Goal: Information Seeking & Learning: Learn about a topic

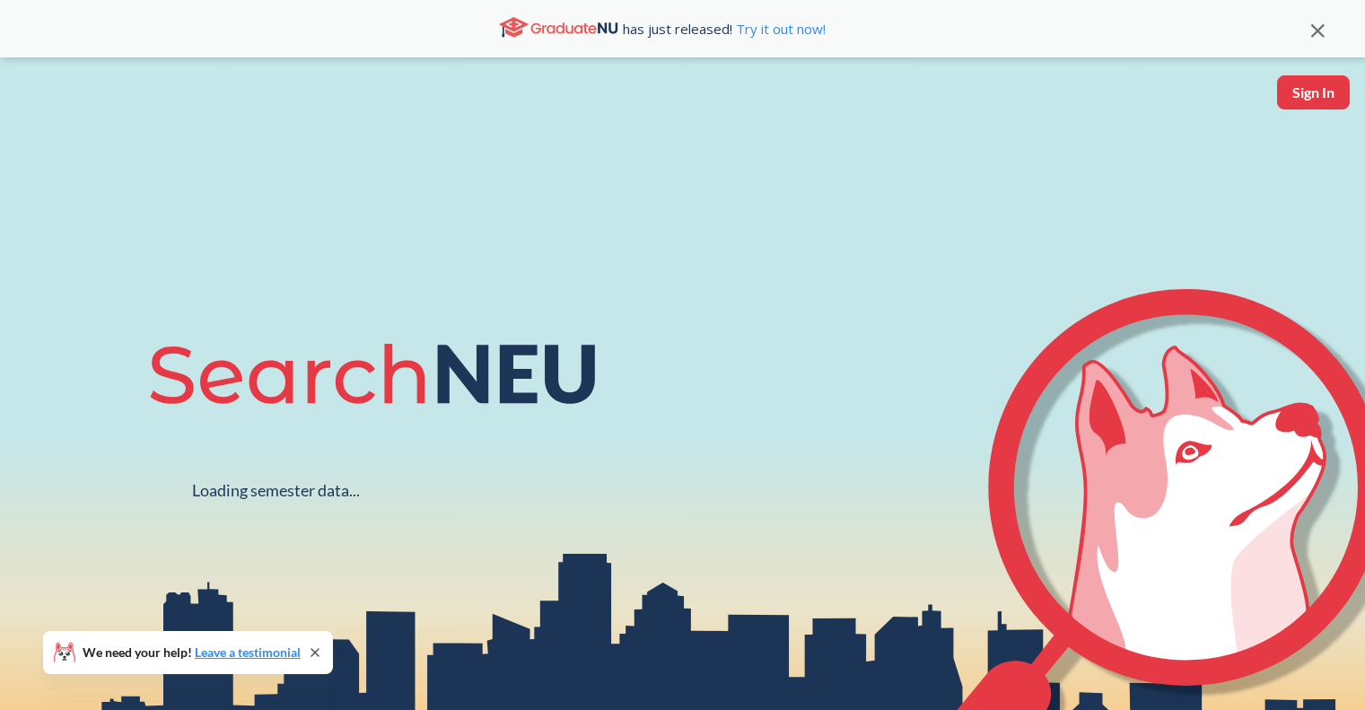
click at [1311, 38] on icon at bounding box center [1317, 30] width 13 height 13
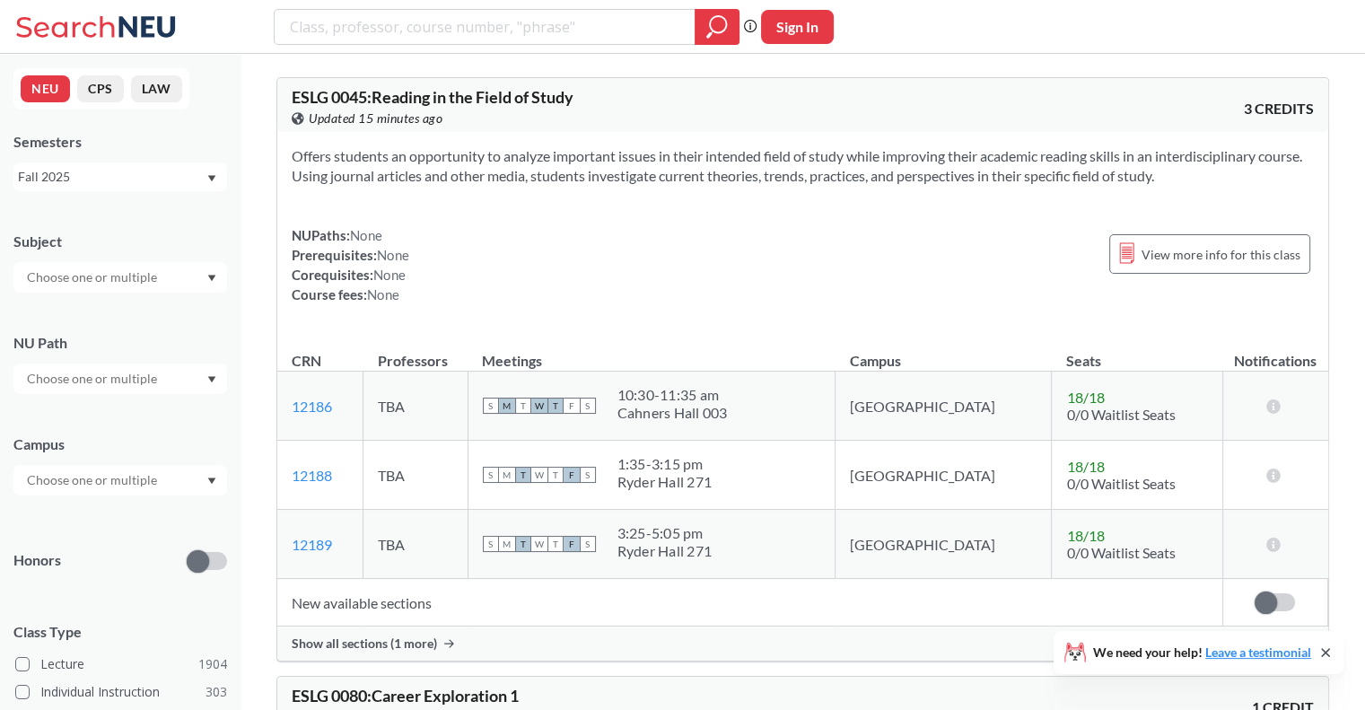
drag, startPoint x: 162, startPoint y: 280, endPoint x: 161, endPoint y: 405, distance: 124.7
click at [161, 405] on div "Subject NU Path Campus Honors Class Type Lecture 1904 Individual Instruction 30…" at bounding box center [120, 621] width 214 height 814
click at [175, 381] on div at bounding box center [120, 378] width 214 height 31
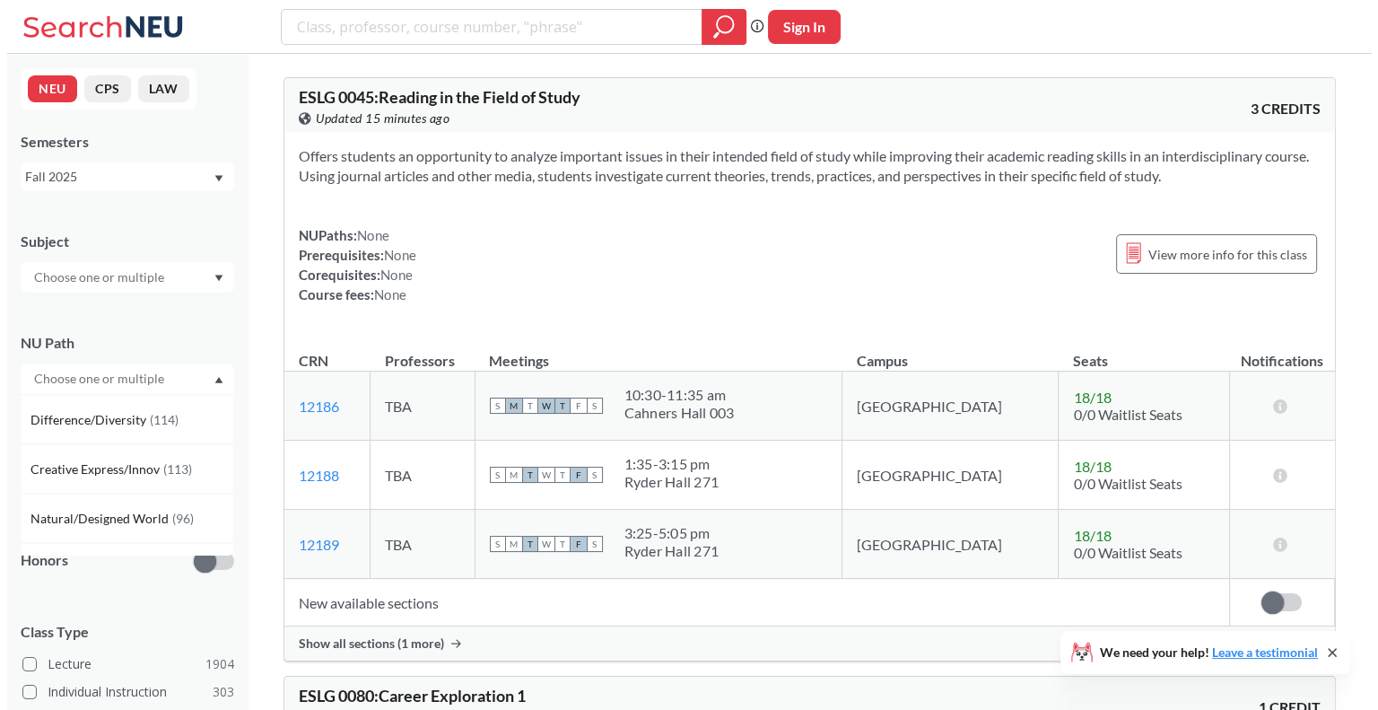
scroll to position [133, 0]
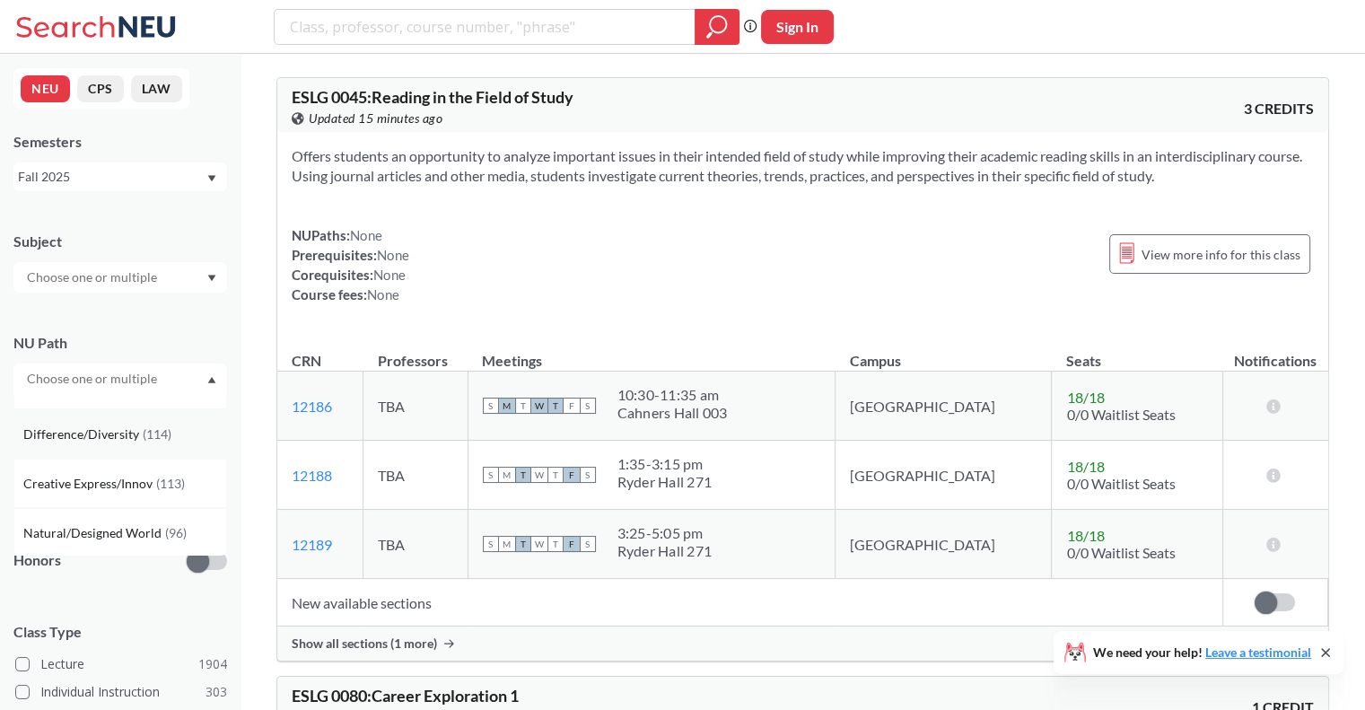
click at [122, 444] on div "Difference/Diversity ( 114 )" at bounding box center [120, 433] width 214 height 49
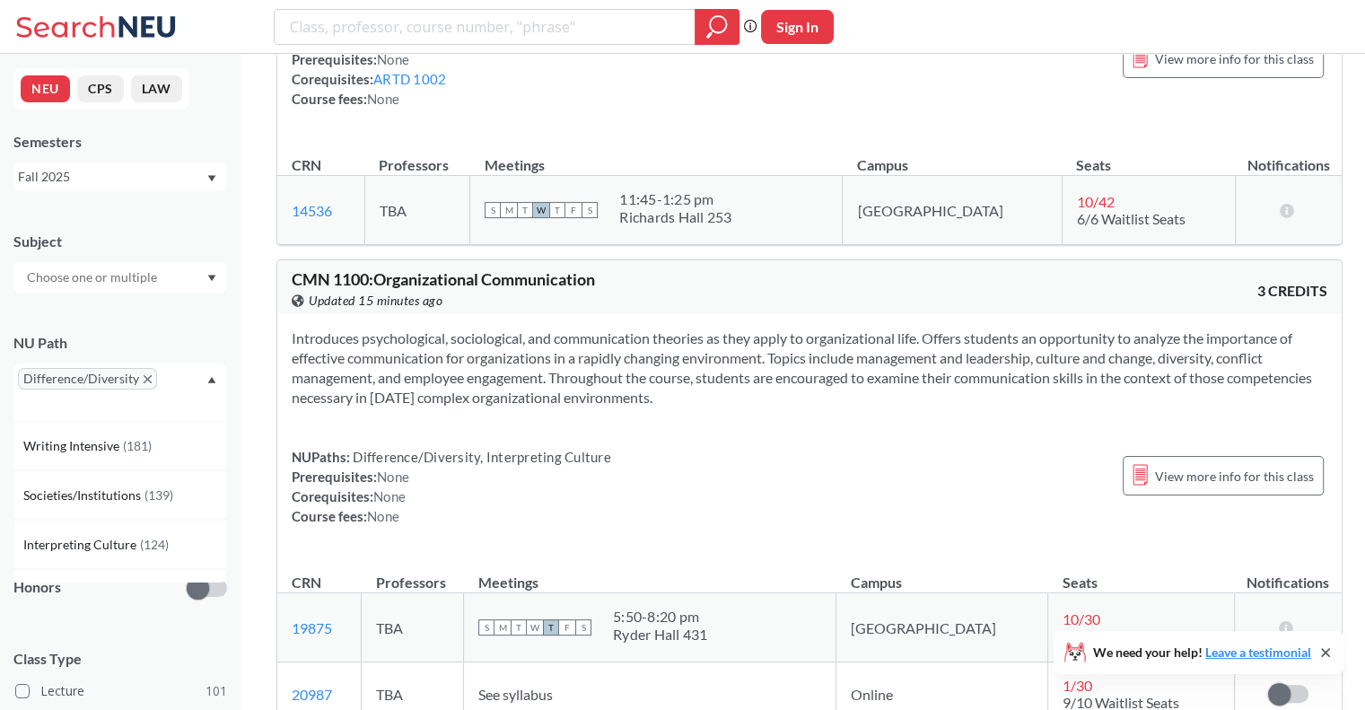
scroll to position [398, 0]
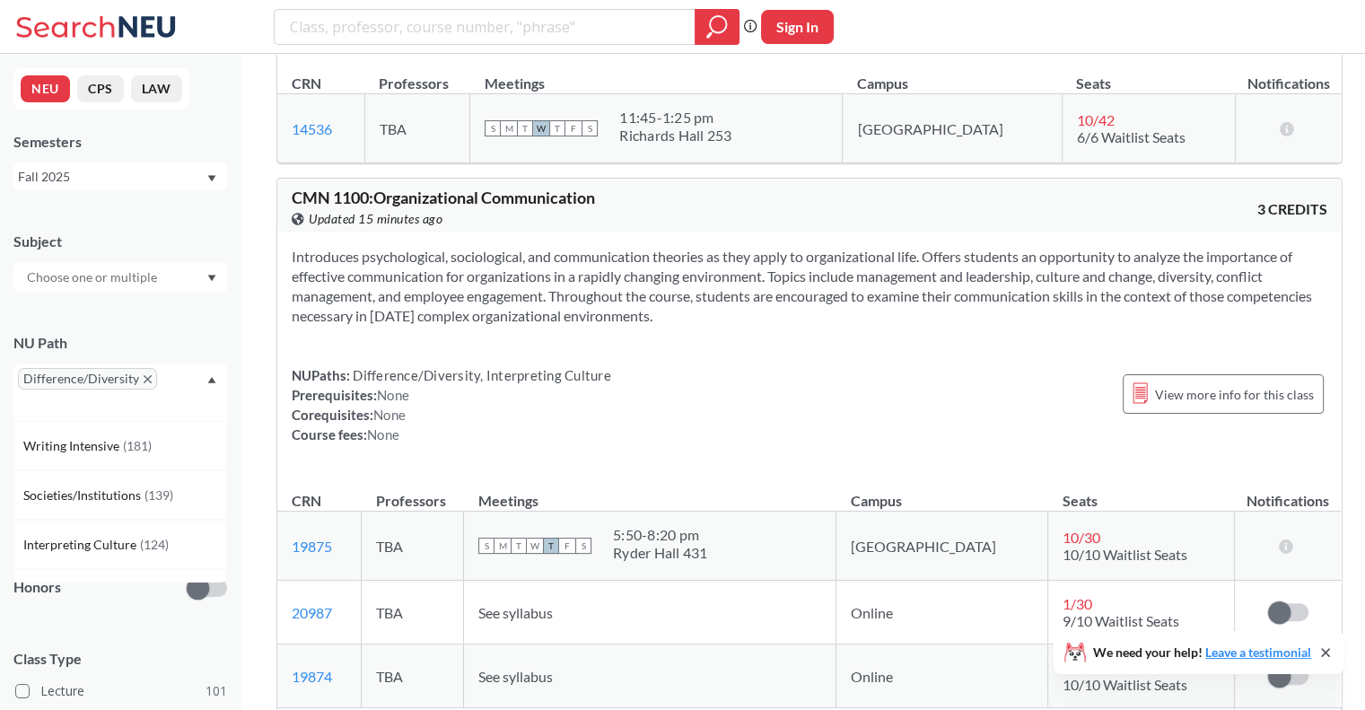
click at [213, 380] on icon "Dropdown arrow" at bounding box center [212, 380] width 8 height 6
click at [122, 510] on input "text" at bounding box center [93, 507] width 151 height 22
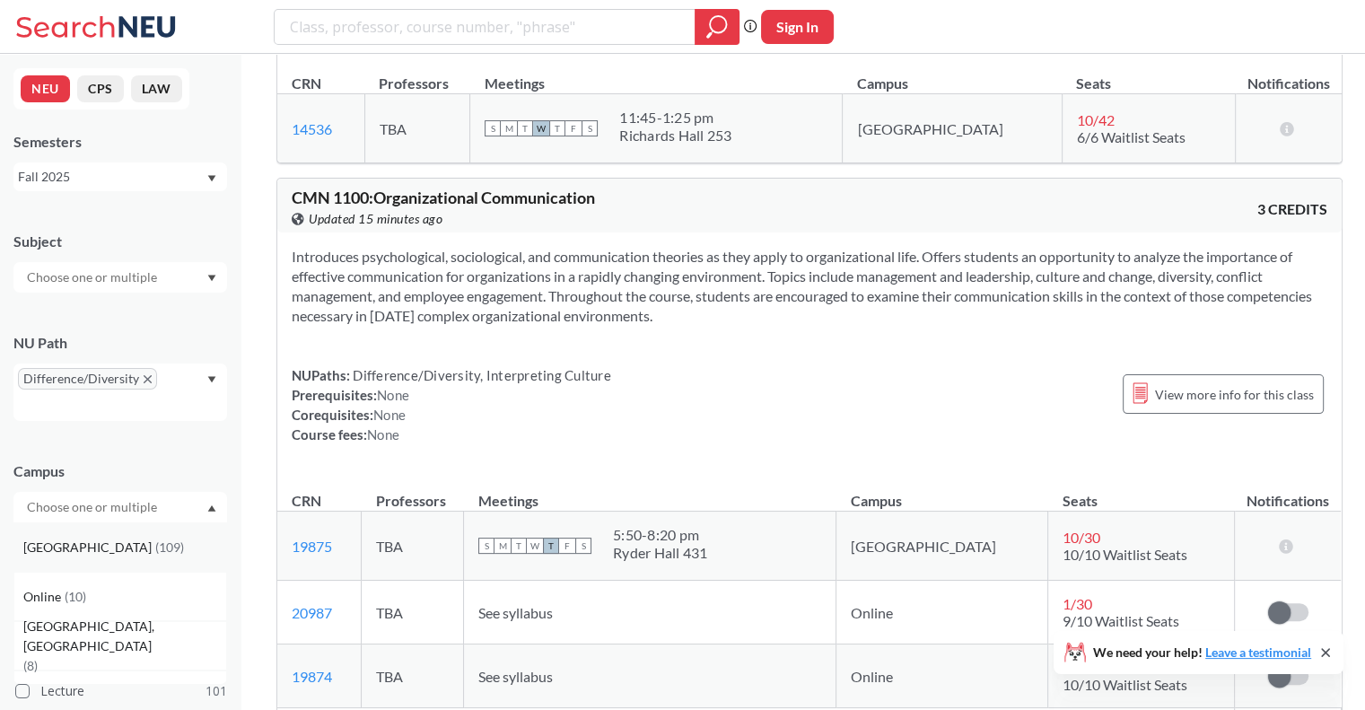
click at [153, 550] on div "Boston ( 109 )" at bounding box center [124, 548] width 203 height 20
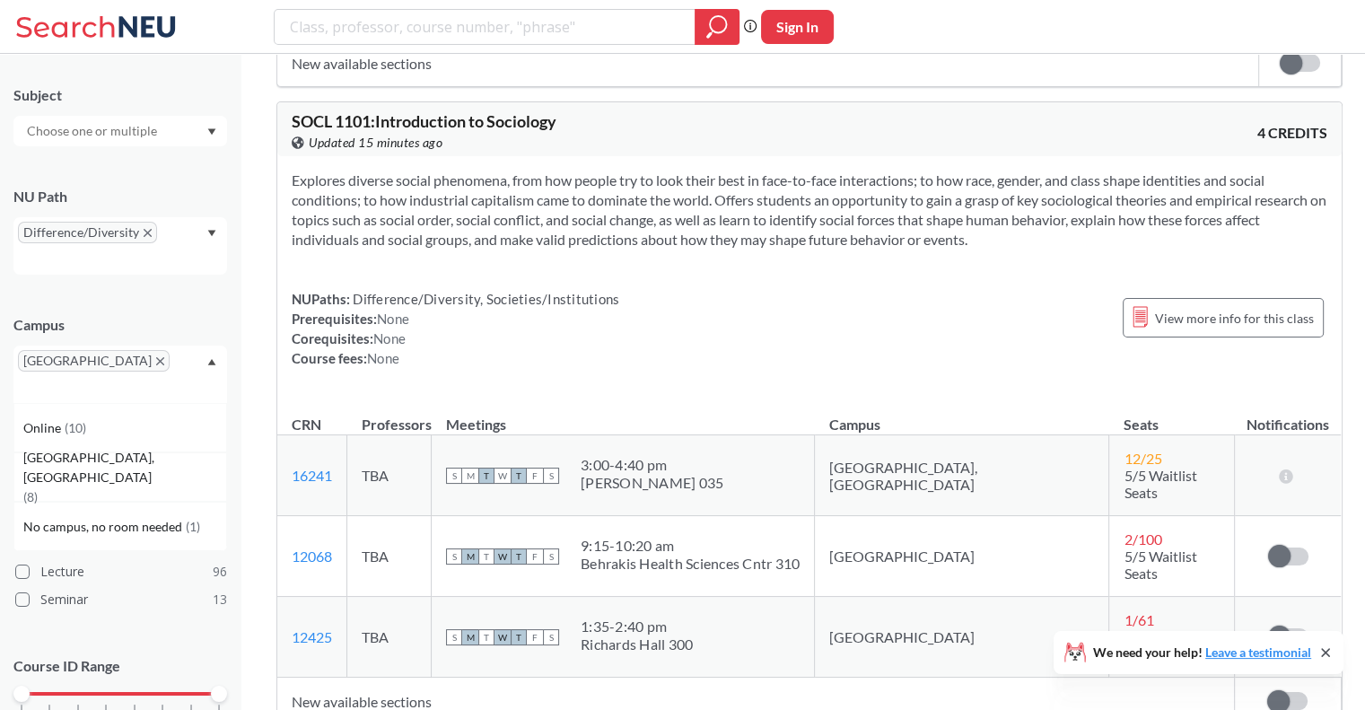
scroll to position [3157, 0]
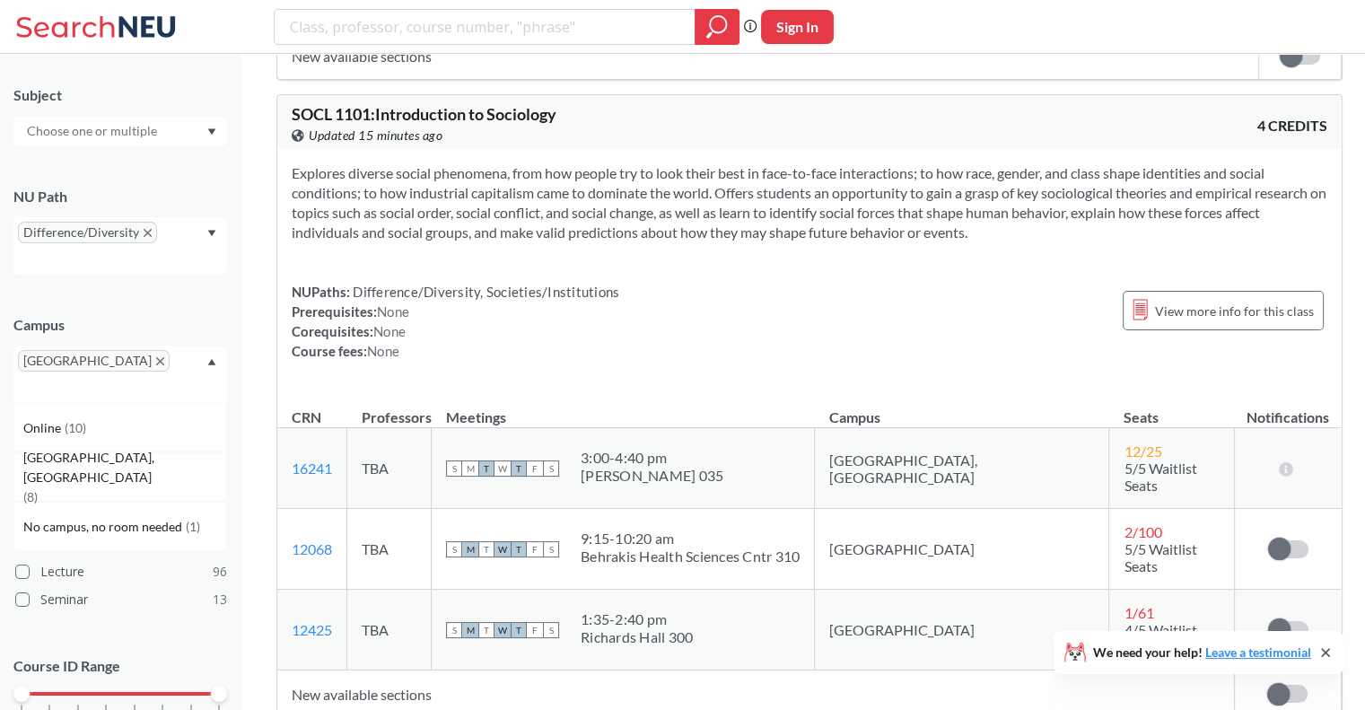
click at [345, 670] on td "New available sections" at bounding box center [755, 694] width 957 height 48
click at [354, 670] on td "New available sections" at bounding box center [755, 694] width 957 height 48
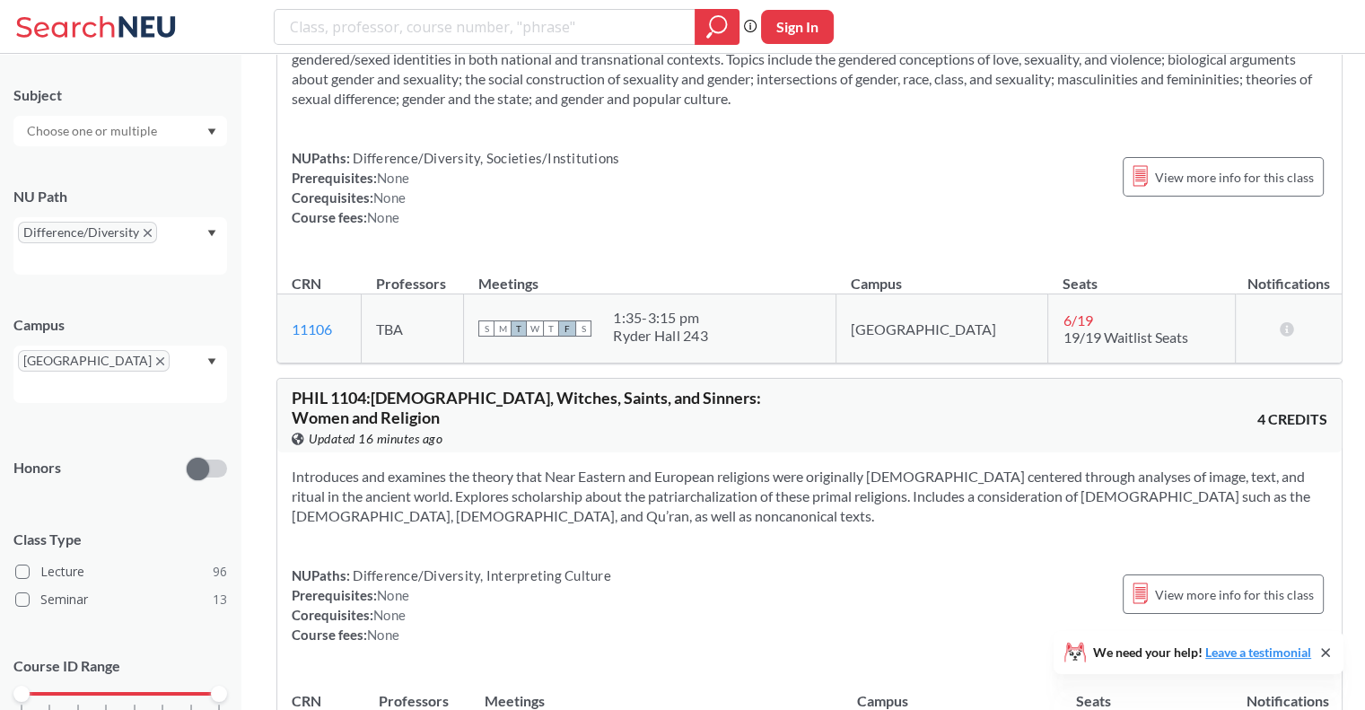
scroll to position [5426, 0]
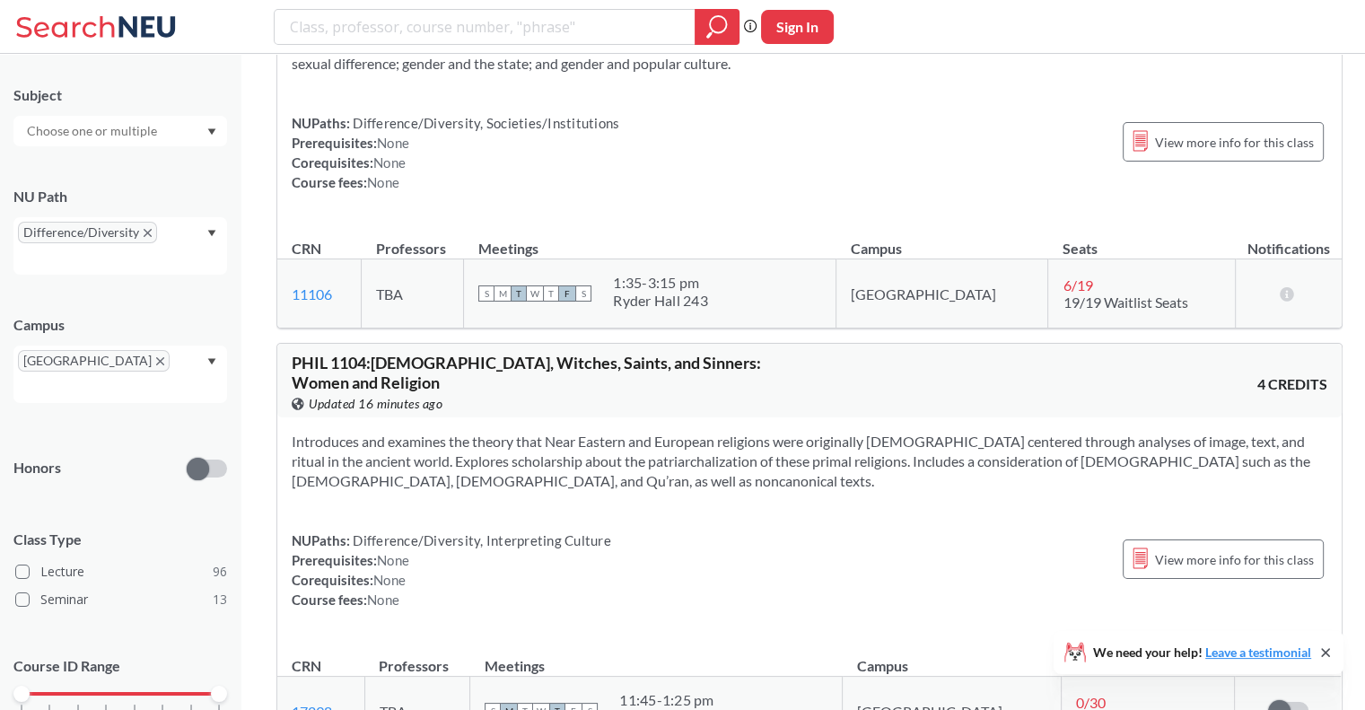
click at [524, 530] on div "NUPaths: Difference/Diversity, Interpreting Culture Prerequisites: None Corequi…" at bounding box center [451, 569] width 319 height 79
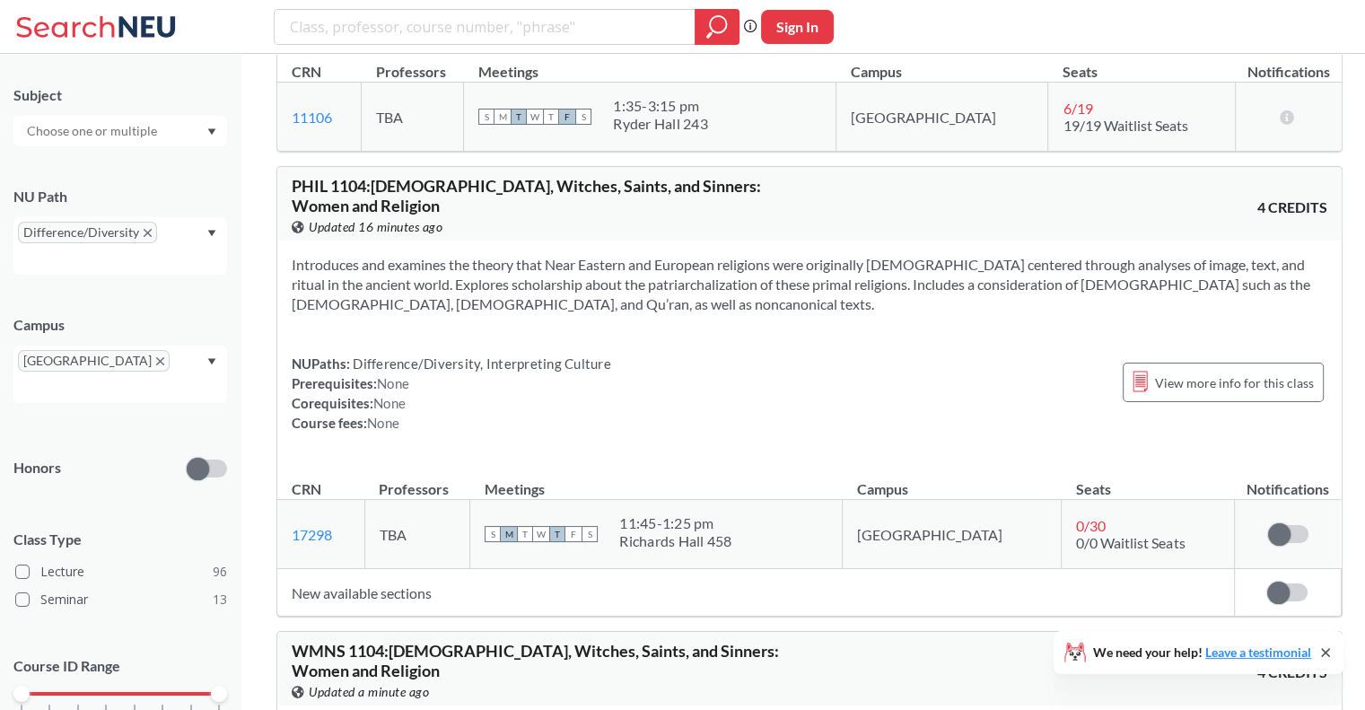
scroll to position [5643, 0]
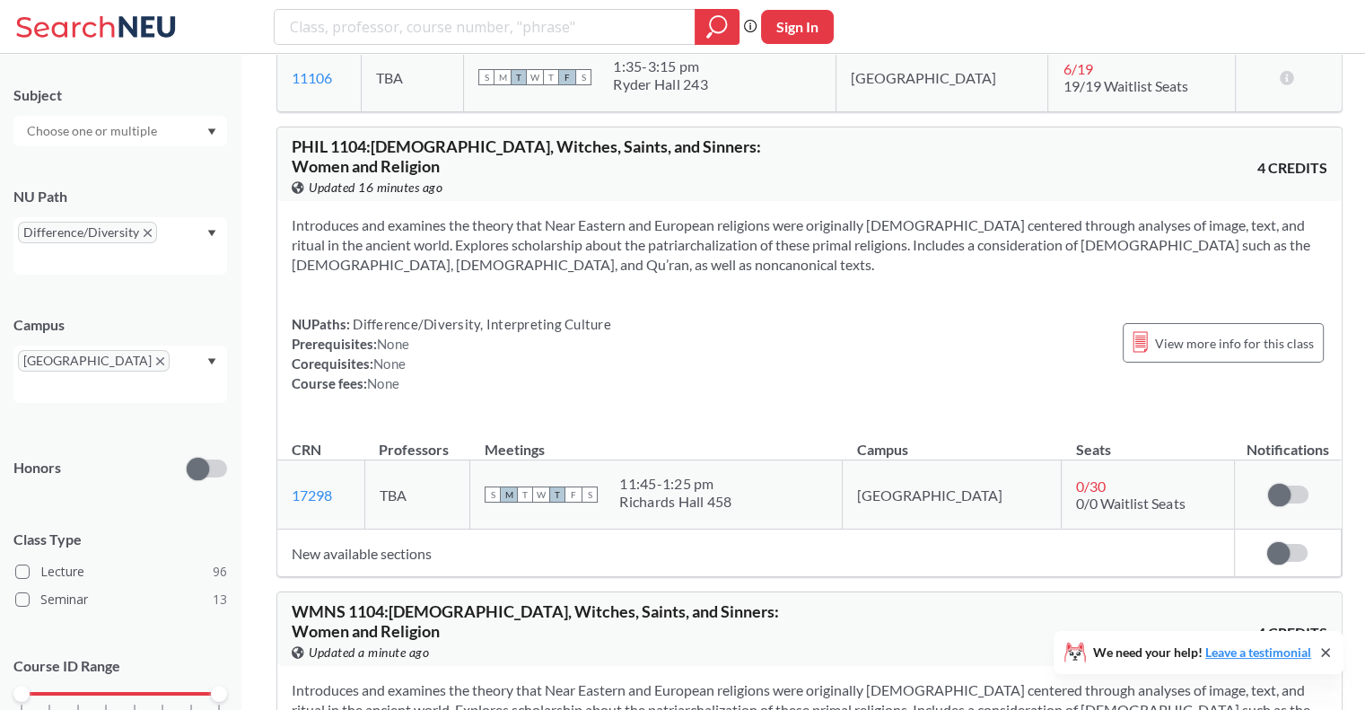
click at [381, 529] on td "New available sections" at bounding box center [755, 553] width 957 height 48
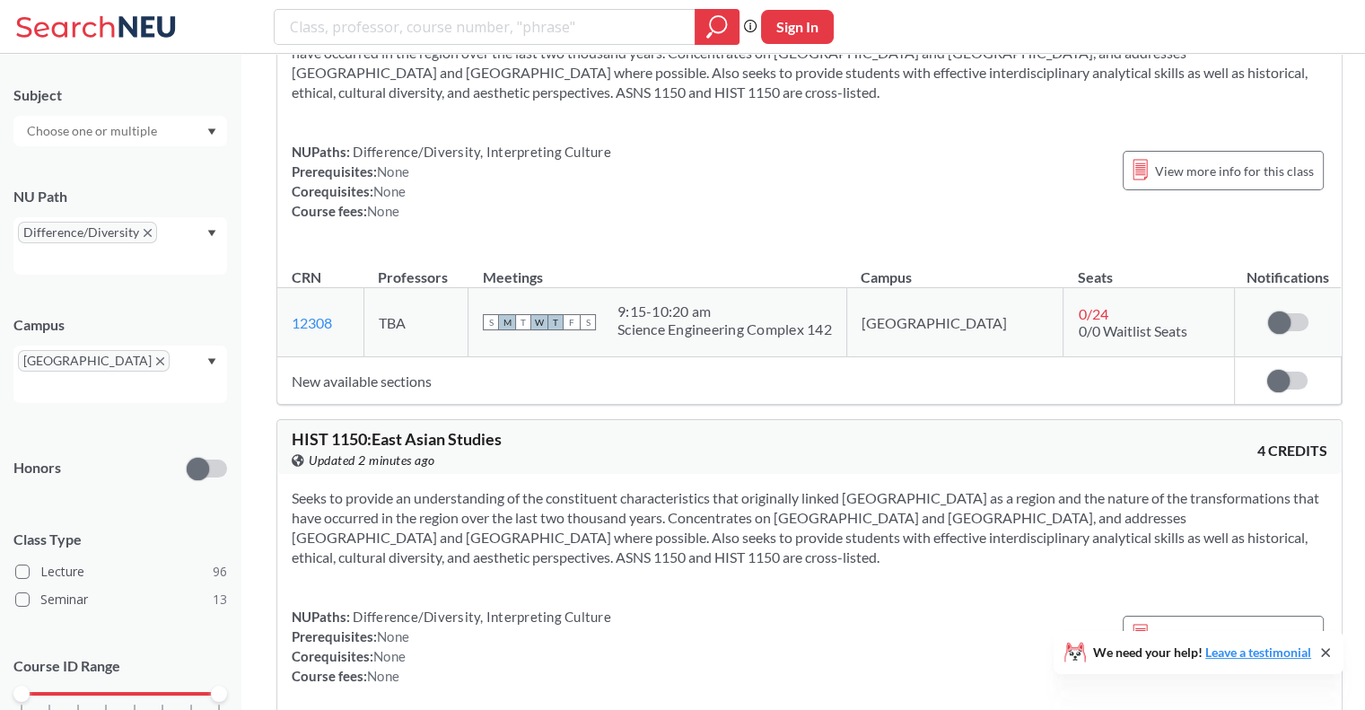
scroll to position [10147, 0]
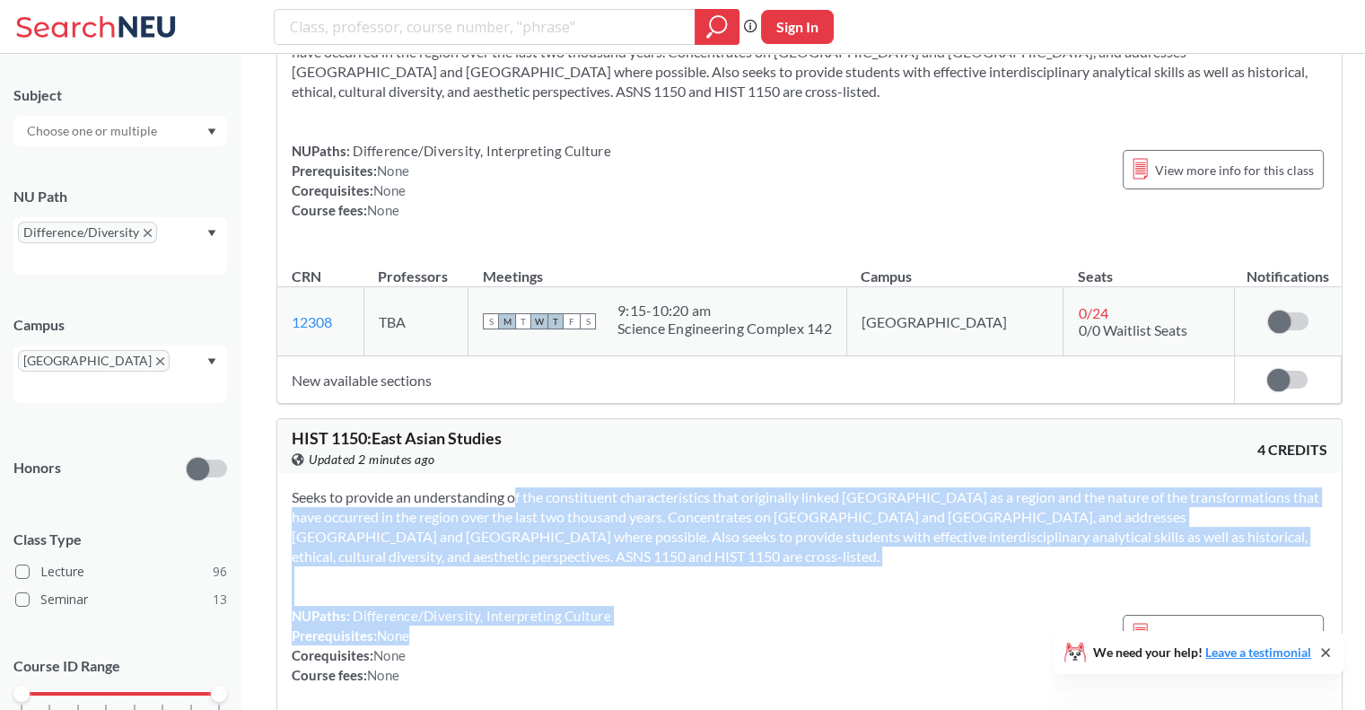
drag, startPoint x: 486, startPoint y: 185, endPoint x: 619, endPoint y: 326, distance: 193.6
click at [619, 473] on div "Seeks to provide an understanding of the constituent characteristics that origi…" at bounding box center [809, 593] width 1064 height 240
click at [619, 606] on div "NUPaths: Difference/Diversity, Interpreting Culture Prerequisites: None Corequi…" at bounding box center [810, 645] width 1036 height 79
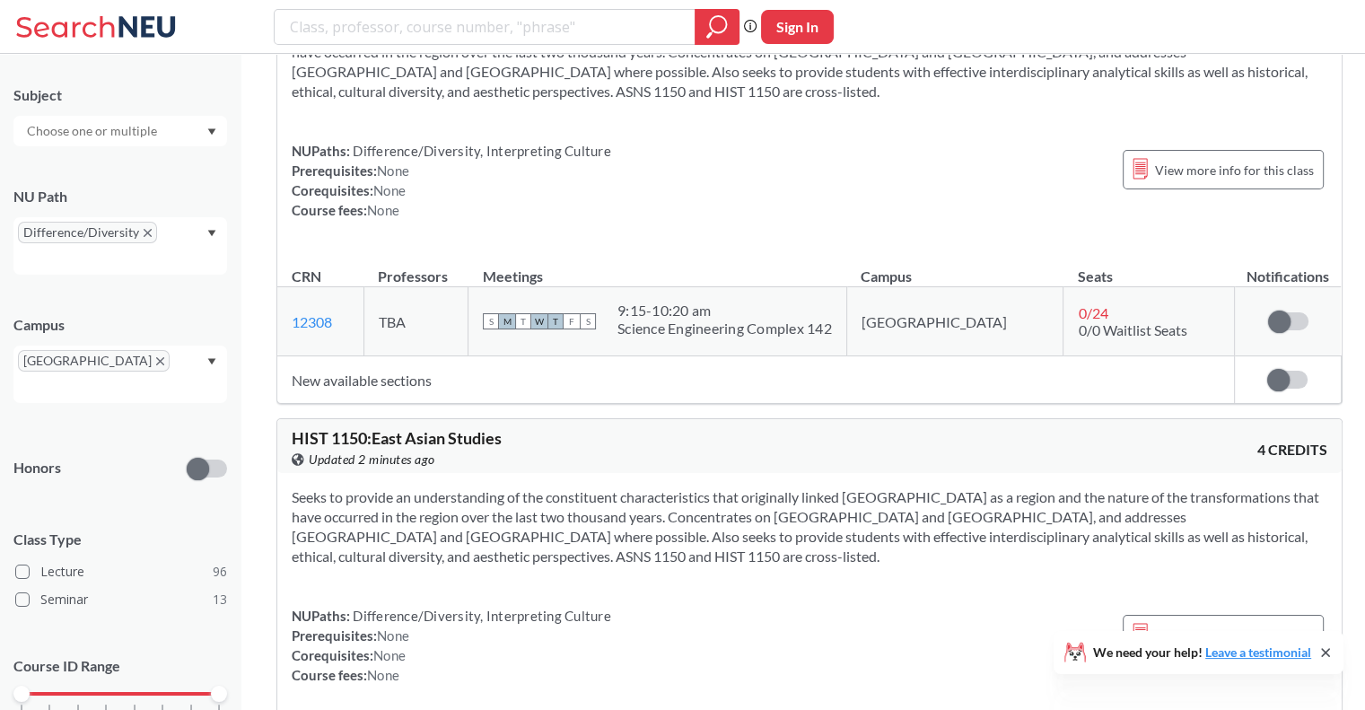
drag, startPoint x: 666, startPoint y: 476, endPoint x: 782, endPoint y: 473, distance: 116.7
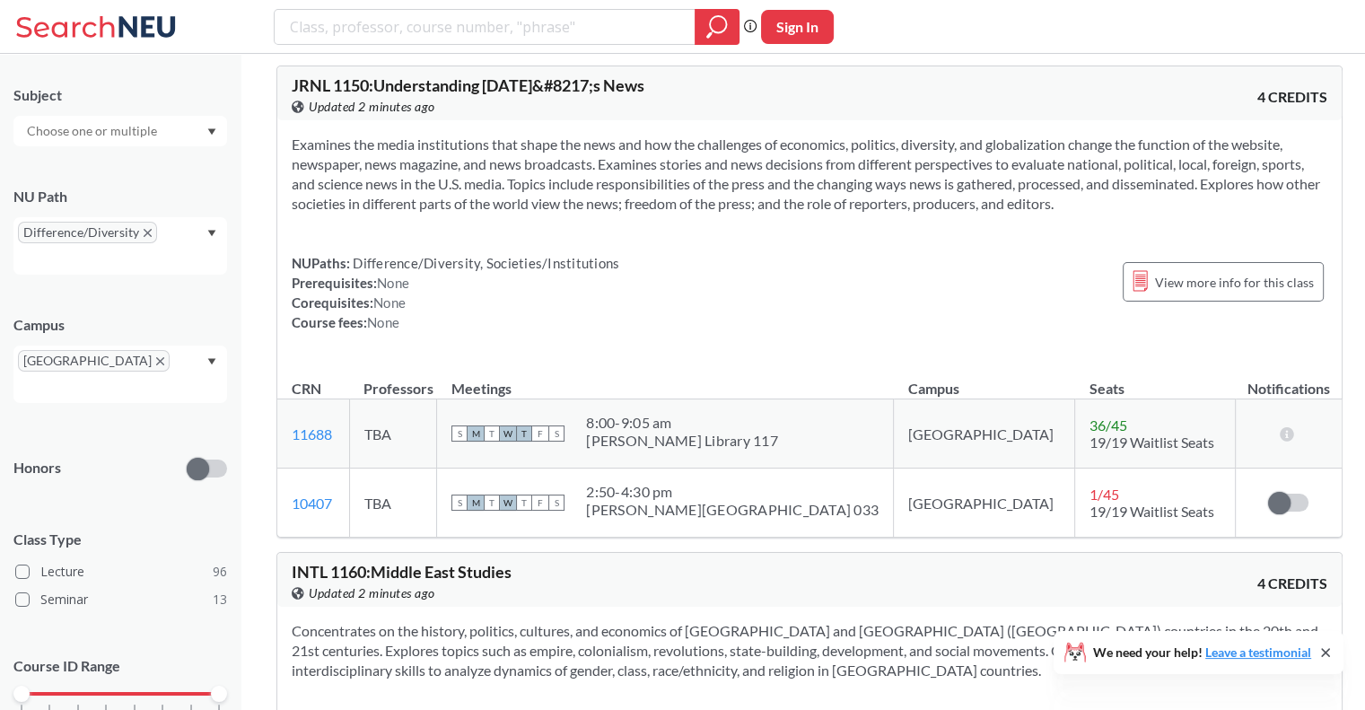
scroll to position [10915, 0]
click at [730, 608] on div "Concentrates on the history, politics, cultures, and economics of [GEOGRAPHIC_D…" at bounding box center [809, 718] width 1064 height 221
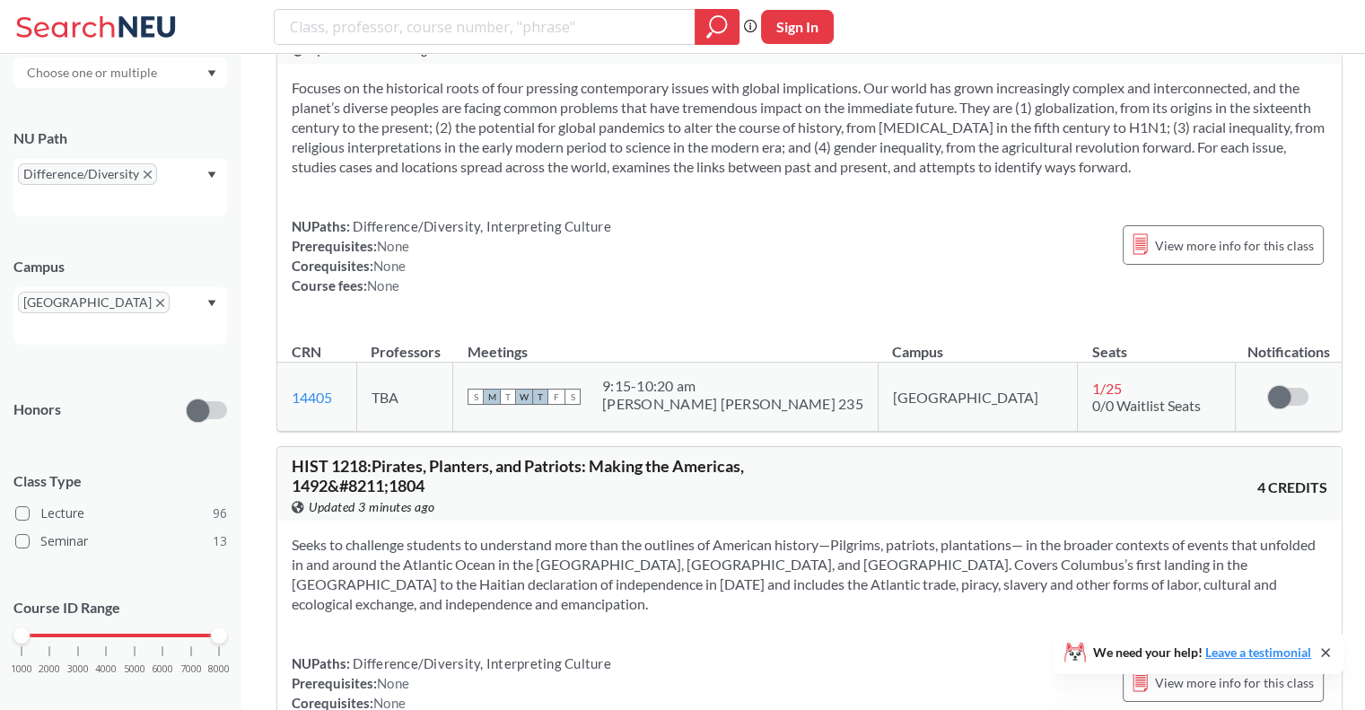
scroll to position [93, 0]
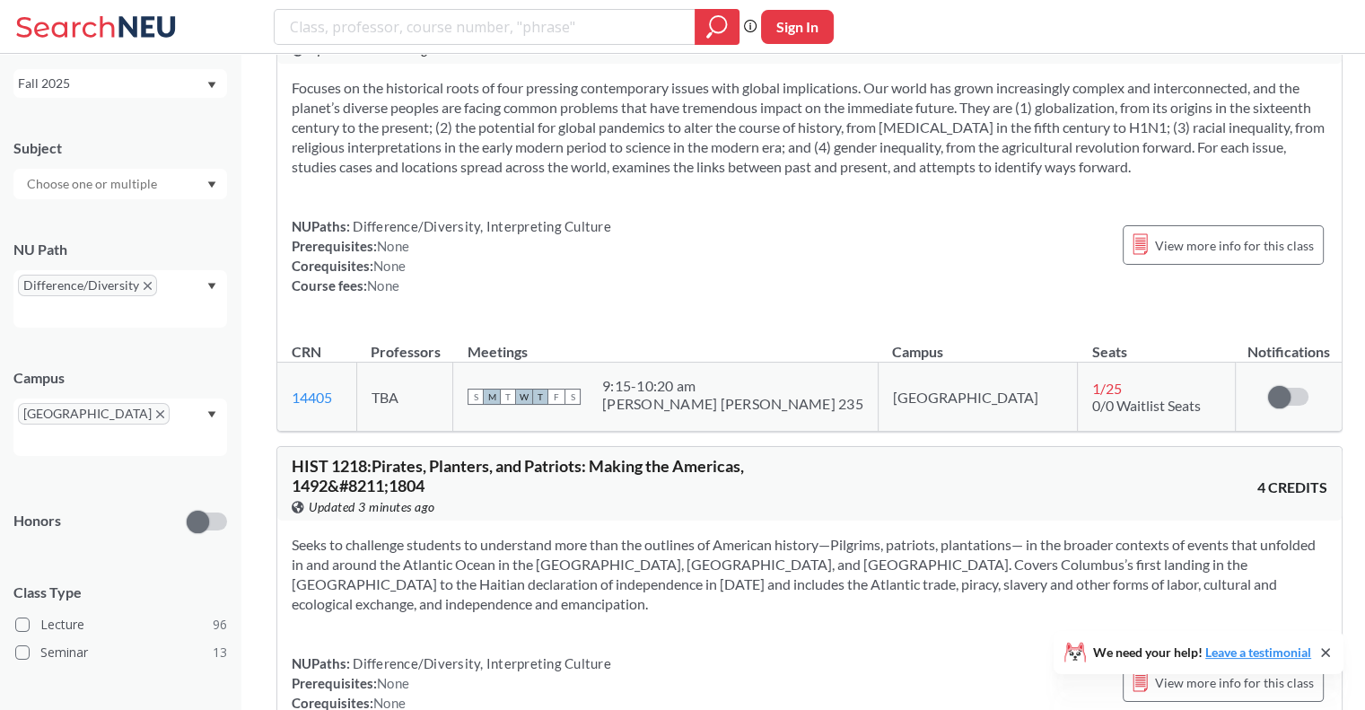
click at [159, 390] on div "Campus [GEOGRAPHIC_DATA]" at bounding box center [120, 403] width 214 height 106
click at [158, 414] on div "[GEOGRAPHIC_DATA]" at bounding box center [120, 426] width 214 height 57
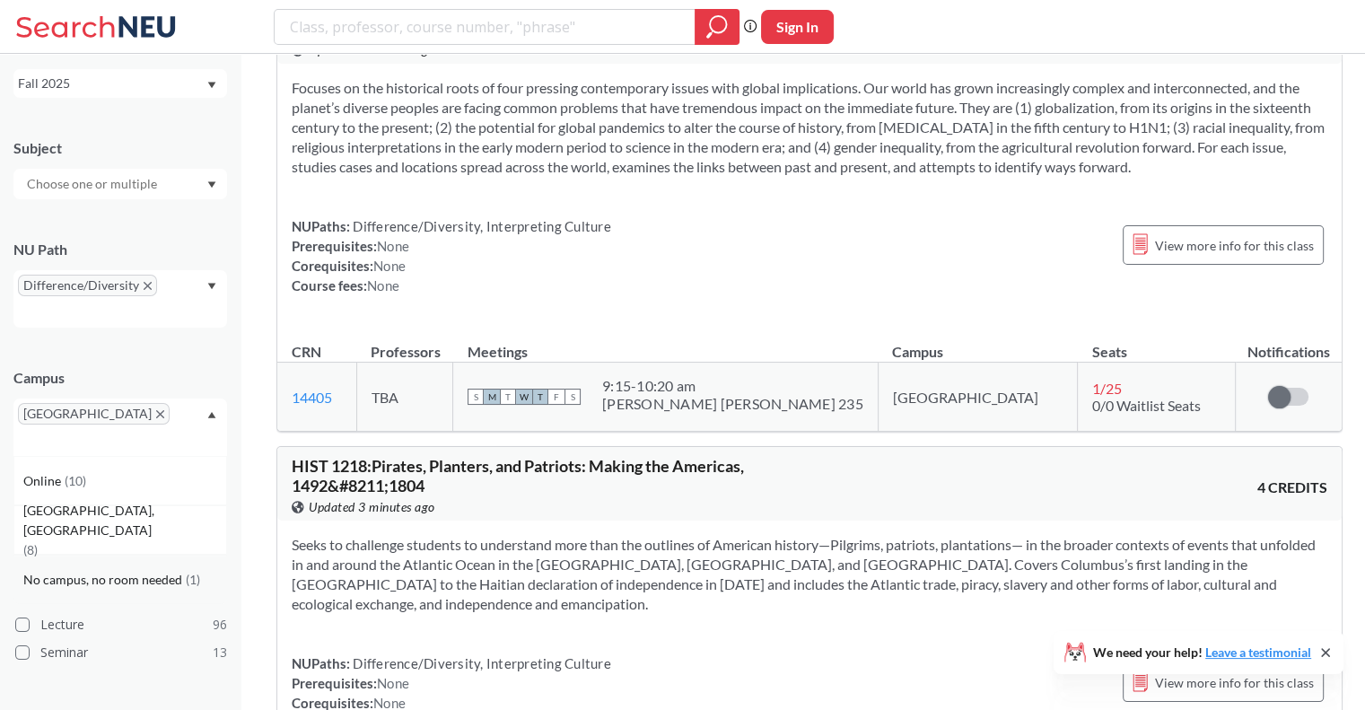
scroll to position [205, 0]
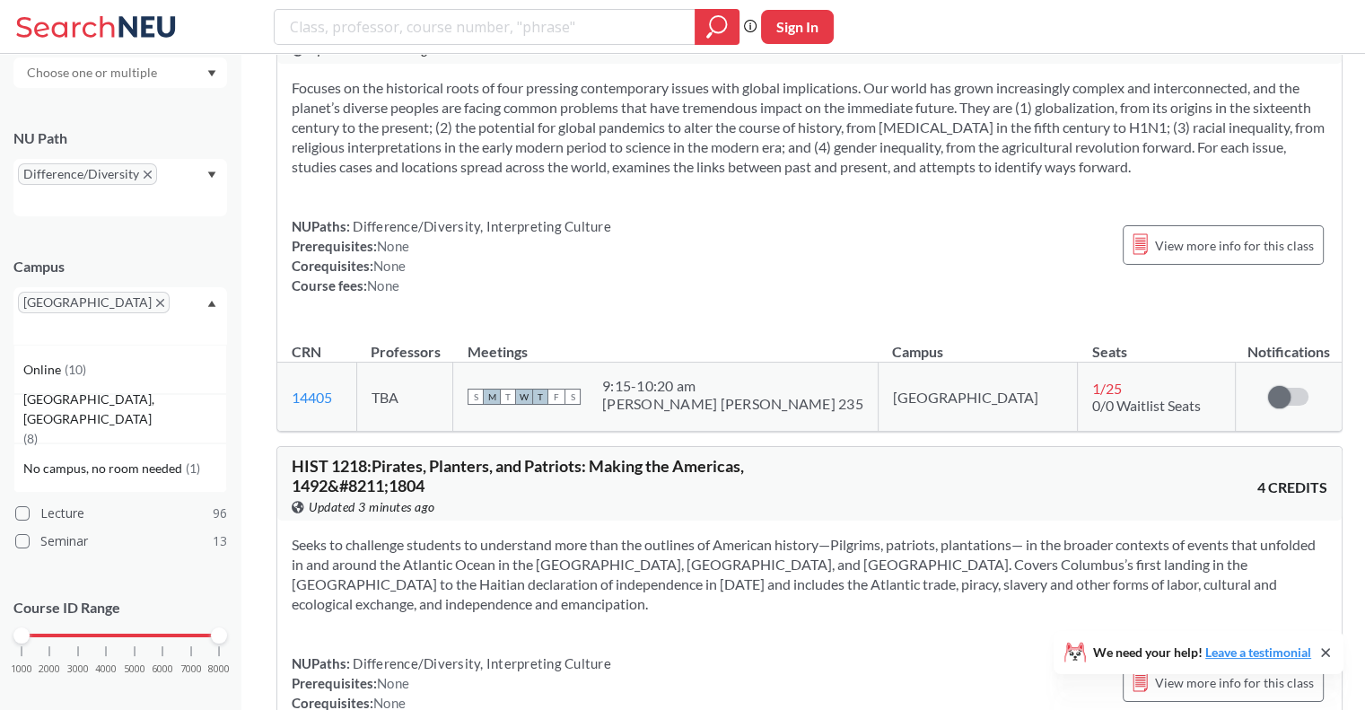
click at [187, 293] on div "[GEOGRAPHIC_DATA]" at bounding box center [120, 315] width 214 height 57
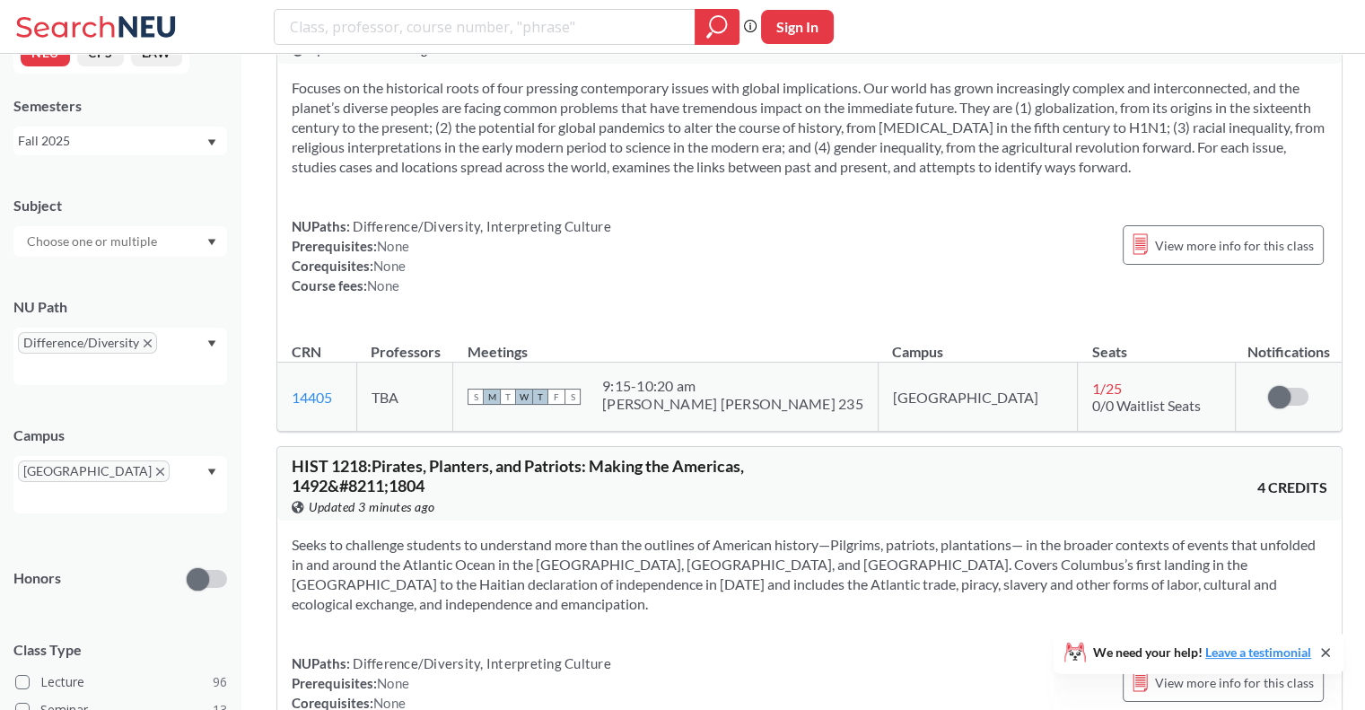
scroll to position [29, 0]
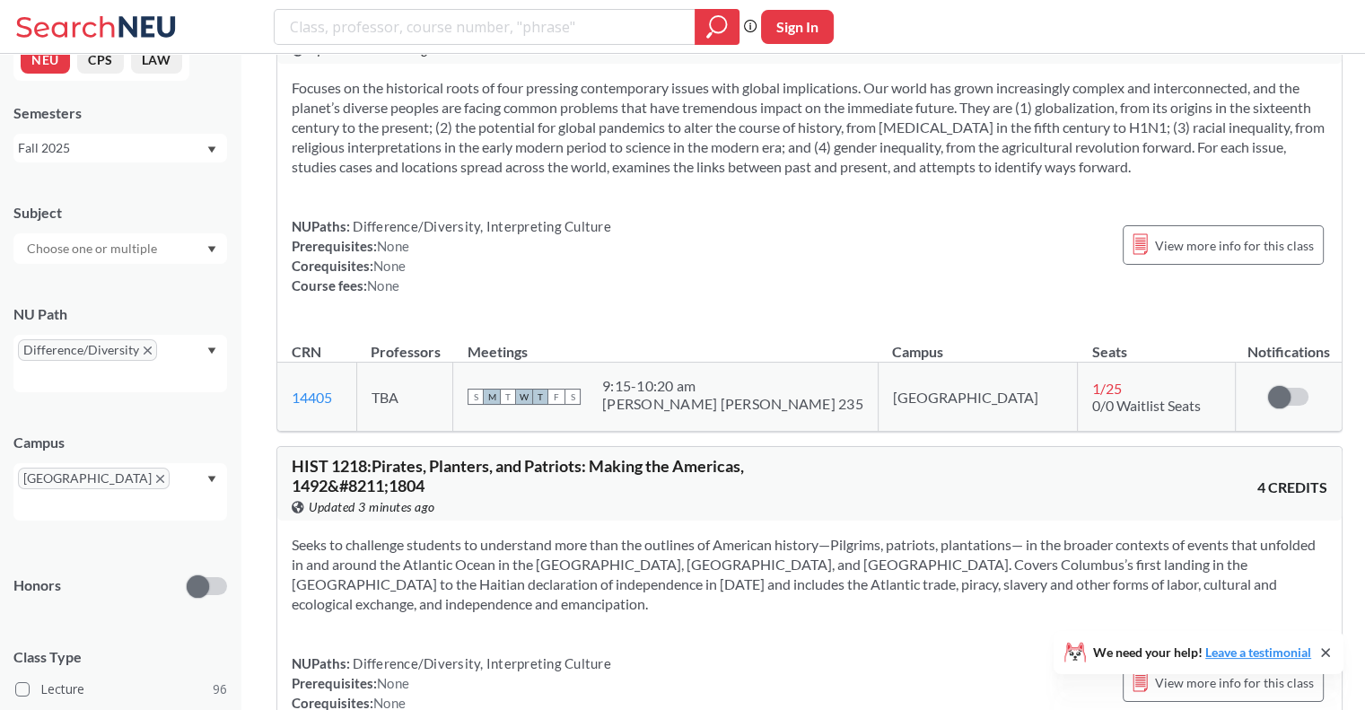
click at [173, 347] on div "Difference/Diversity" at bounding box center [120, 363] width 214 height 57
click at [150, 223] on div "Subject" at bounding box center [120, 224] width 214 height 79
click at [156, 239] on input "text" at bounding box center [93, 249] width 151 height 22
click at [157, 243] on input "text" at bounding box center [93, 249] width 151 height 22
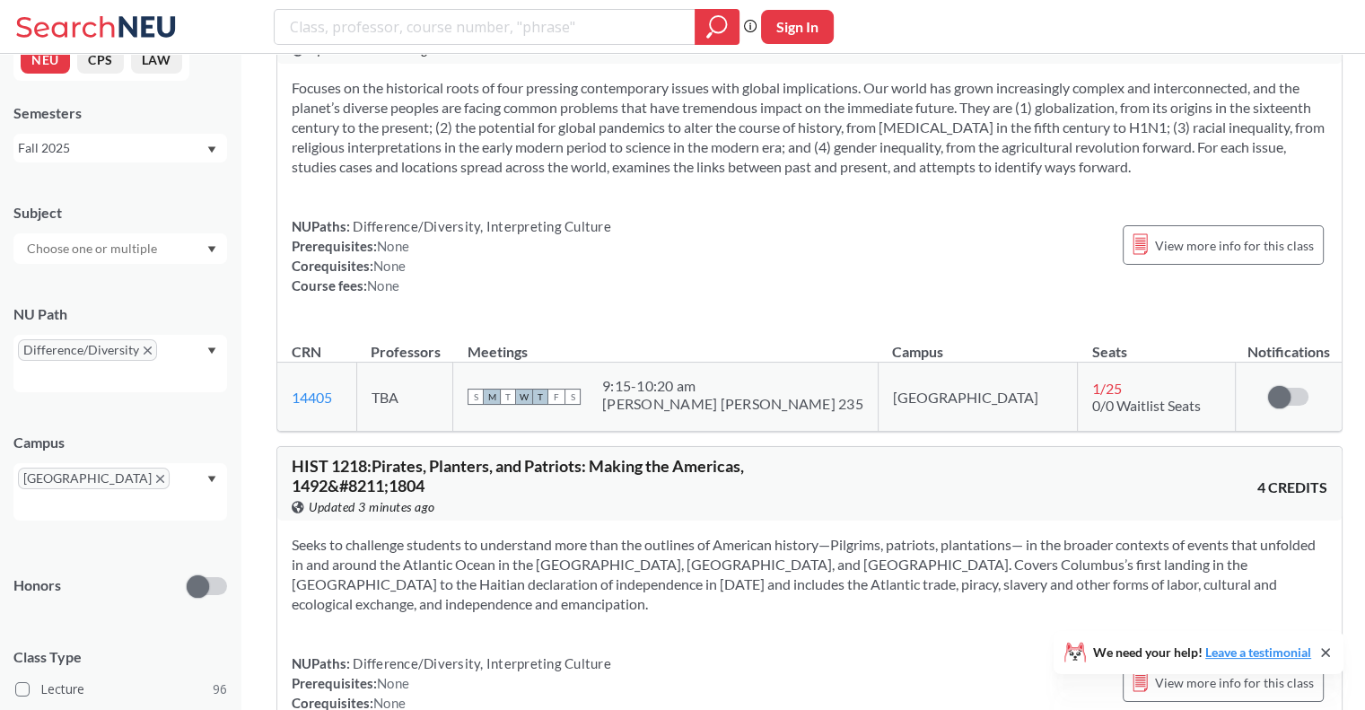
click at [136, 465] on div "[GEOGRAPHIC_DATA]" at bounding box center [120, 491] width 214 height 57
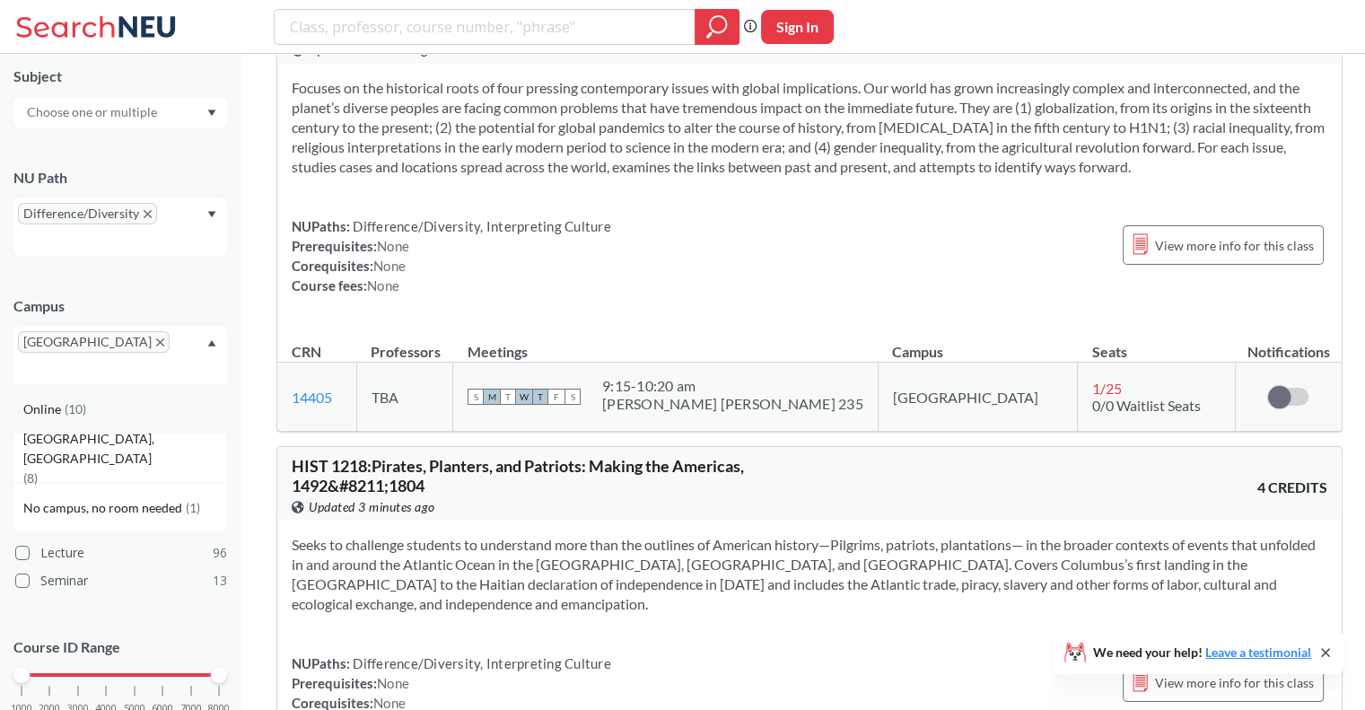
scroll to position [168, 0]
click at [155, 381] on div "Online ( 10 )" at bounding box center [120, 405] width 214 height 49
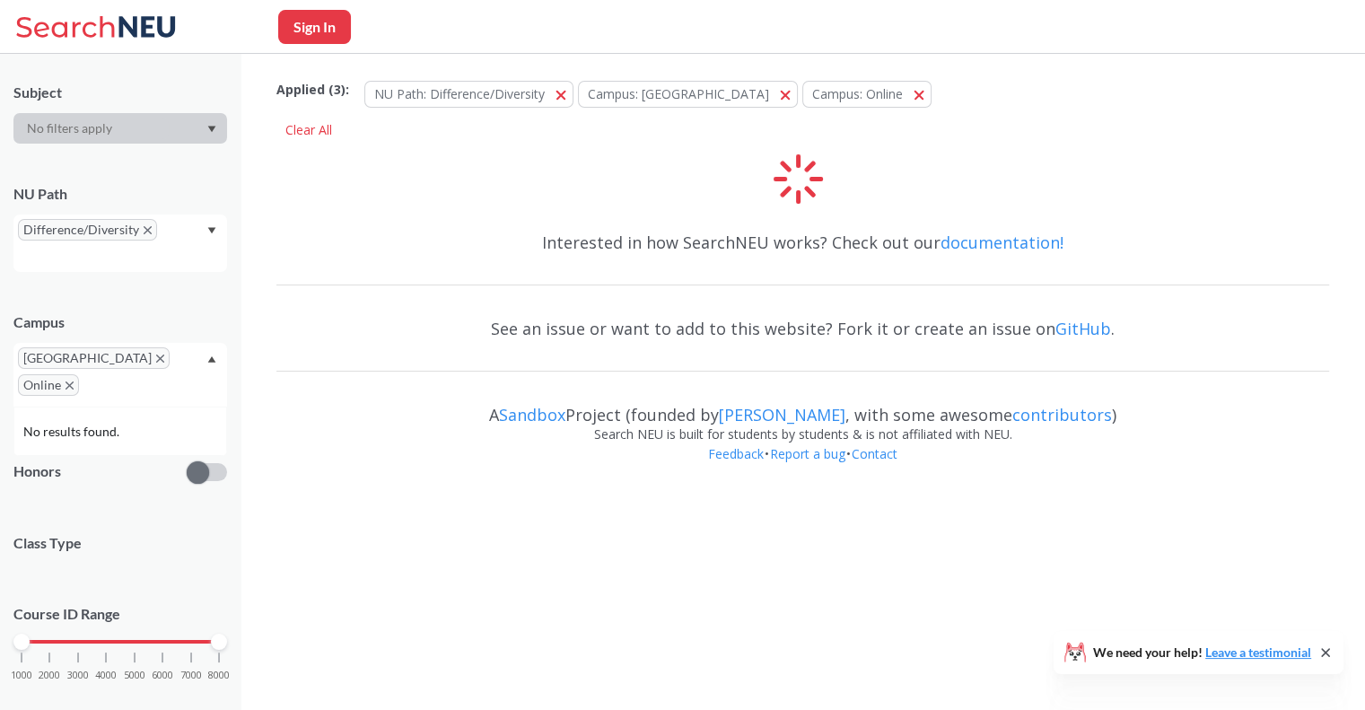
scroll to position [168, 0]
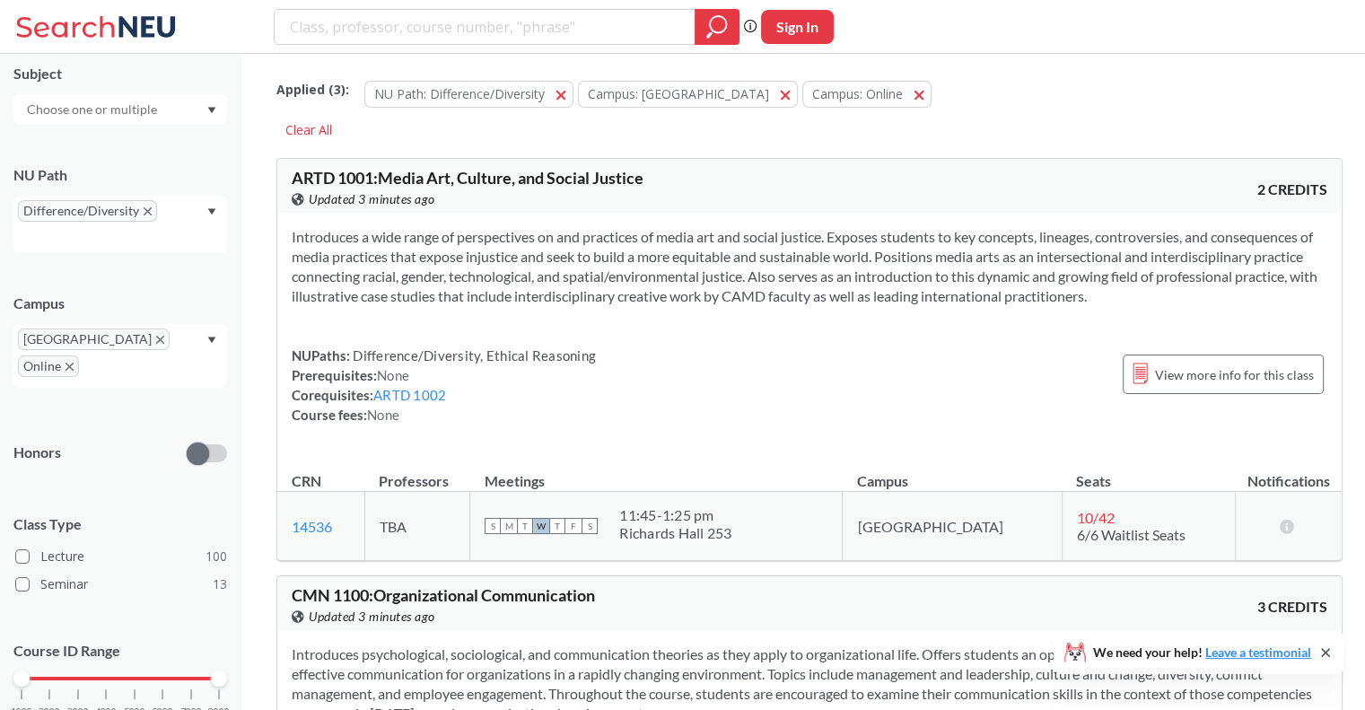
click at [1177, 444] on div "Introduces a wide range of perspectives on and practices of media art and socia…" at bounding box center [809, 333] width 1064 height 240
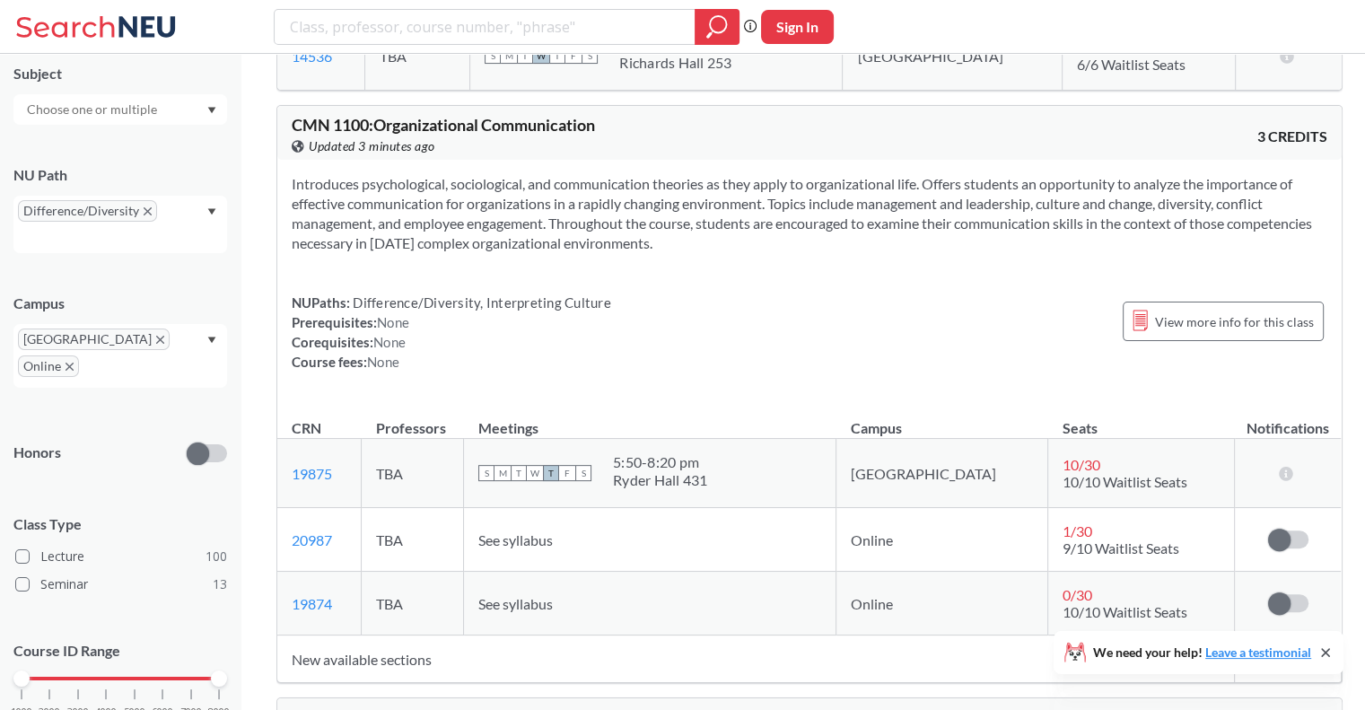
scroll to position [472, 0]
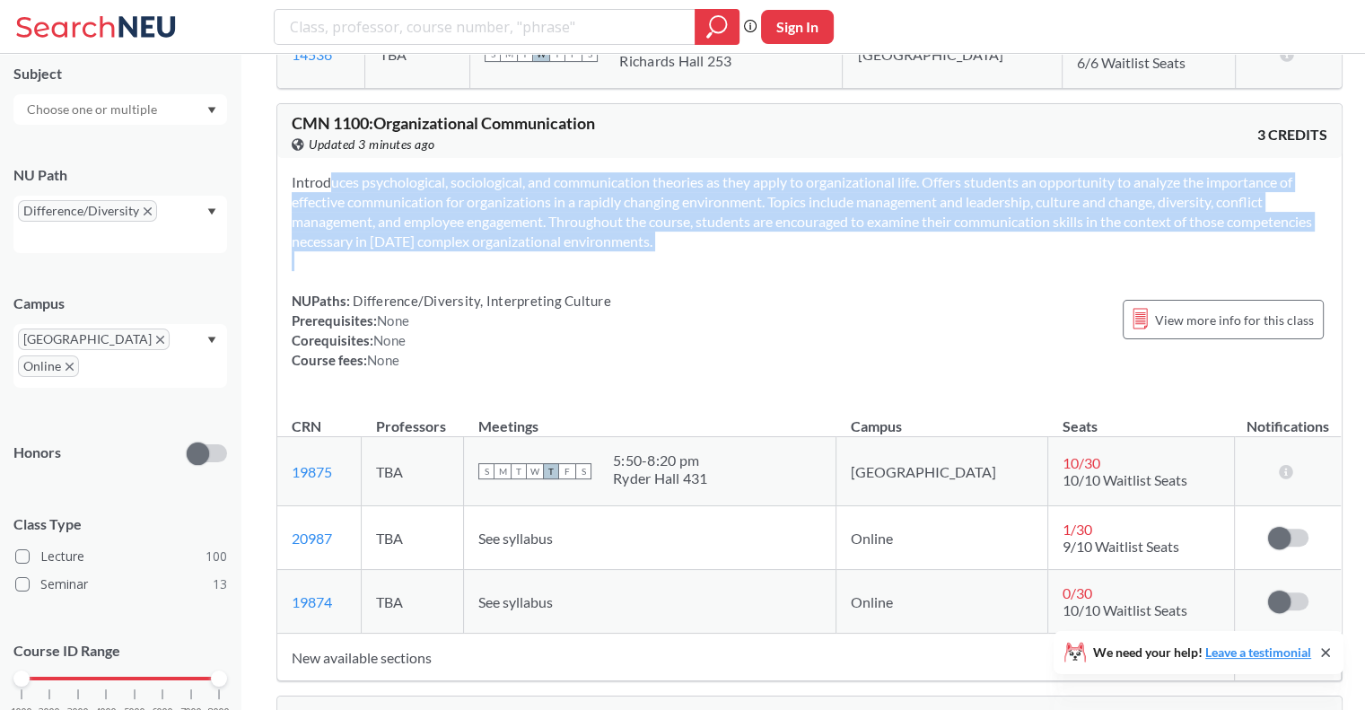
drag, startPoint x: 295, startPoint y: 179, endPoint x: 842, endPoint y: 272, distance: 554.2
click at [842, 272] on div "Introduces psychological, sociological, and communication theories as they appl…" at bounding box center [809, 278] width 1064 height 240
click at [822, 265] on div "Introduces psychological, sociological, and communication theories as they appl…" at bounding box center [809, 278] width 1064 height 240
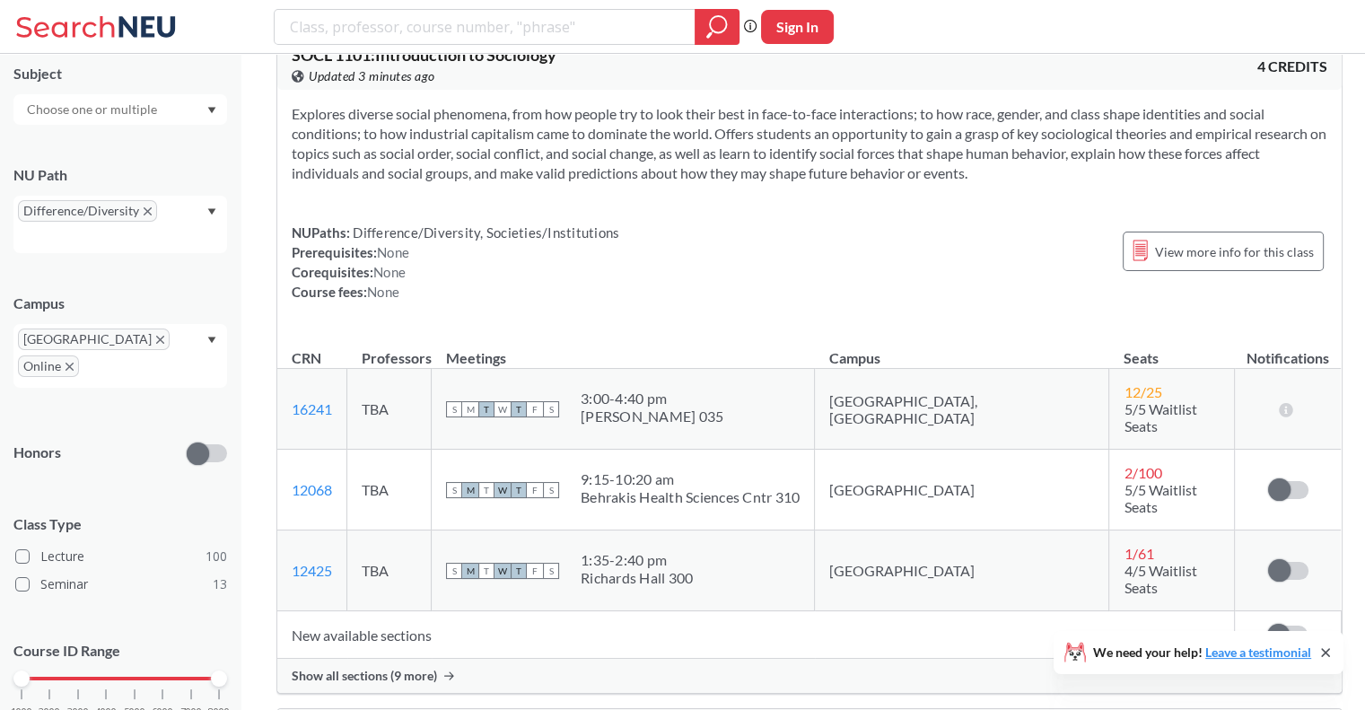
scroll to position [3218, 0]
click at [373, 666] on span "Show all sections (9 more)" at bounding box center [364, 674] width 145 height 16
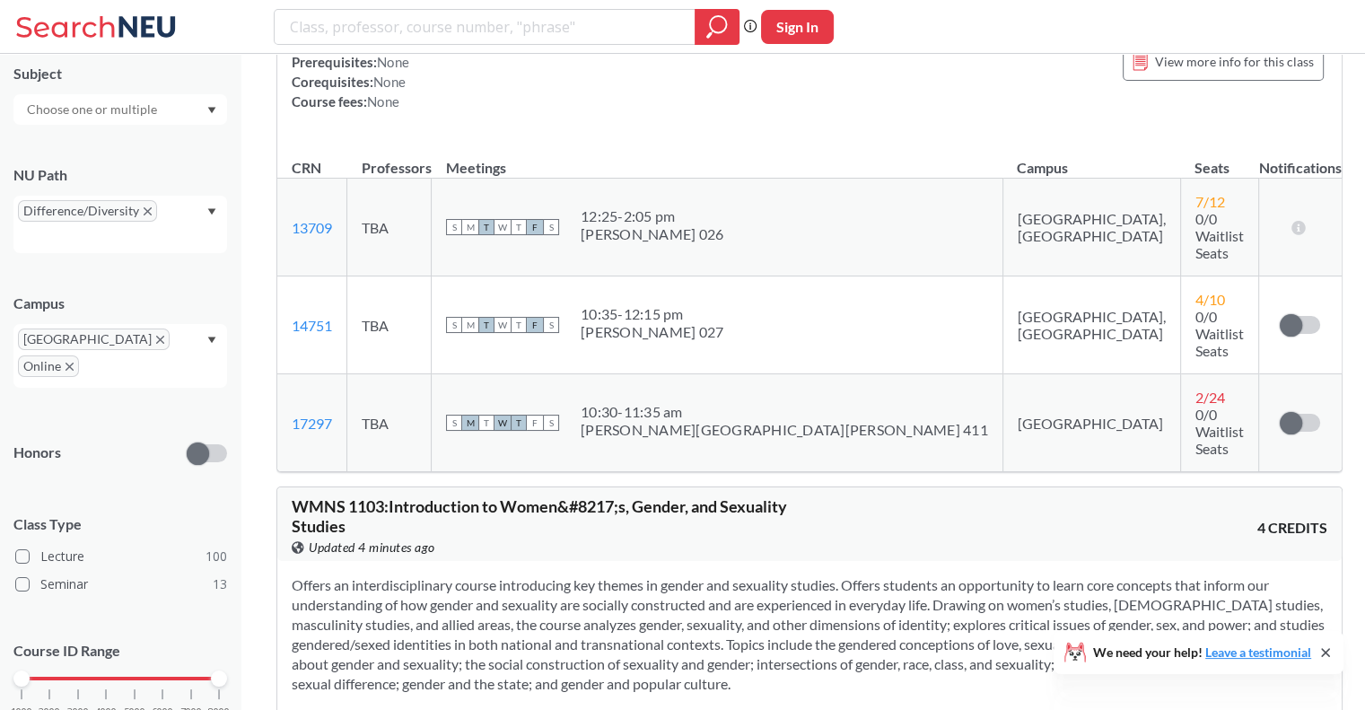
scroll to position [4806, 0]
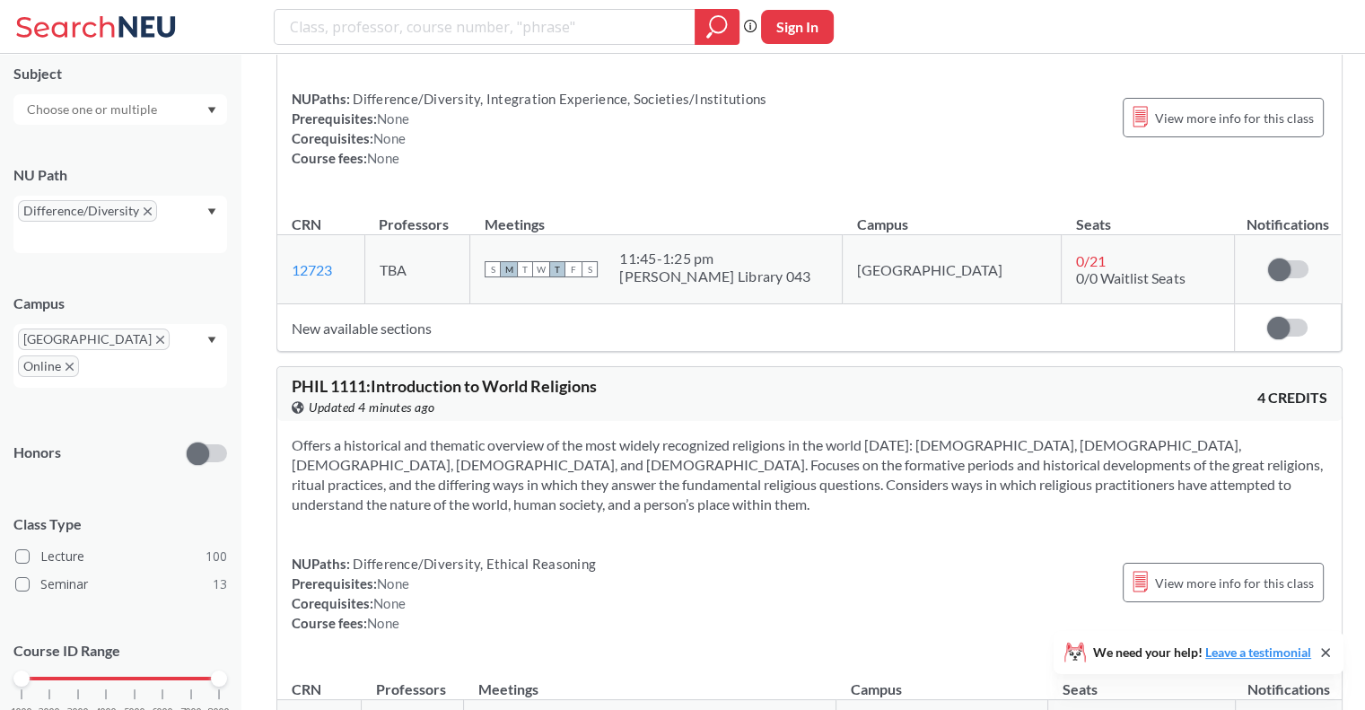
scroll to position [7534, 0]
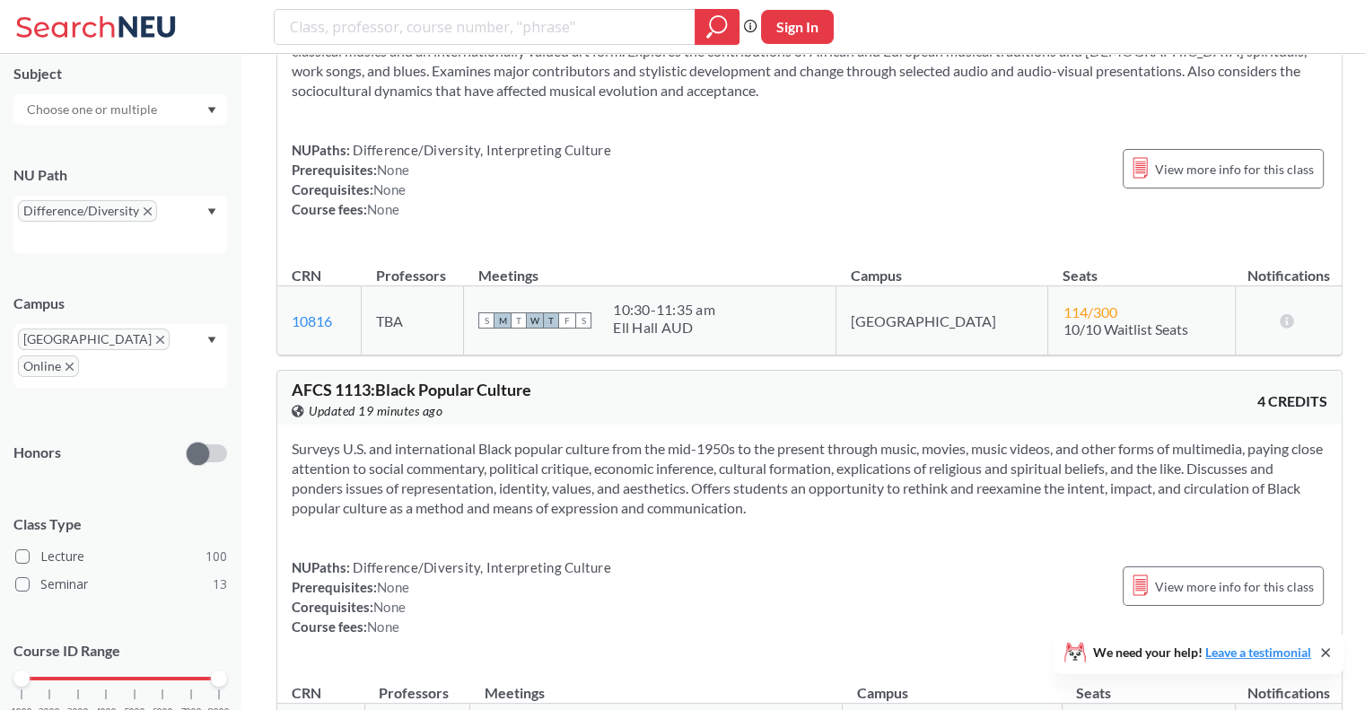
scroll to position [8431, 0]
